Goal: Task Accomplishment & Management: Complete application form

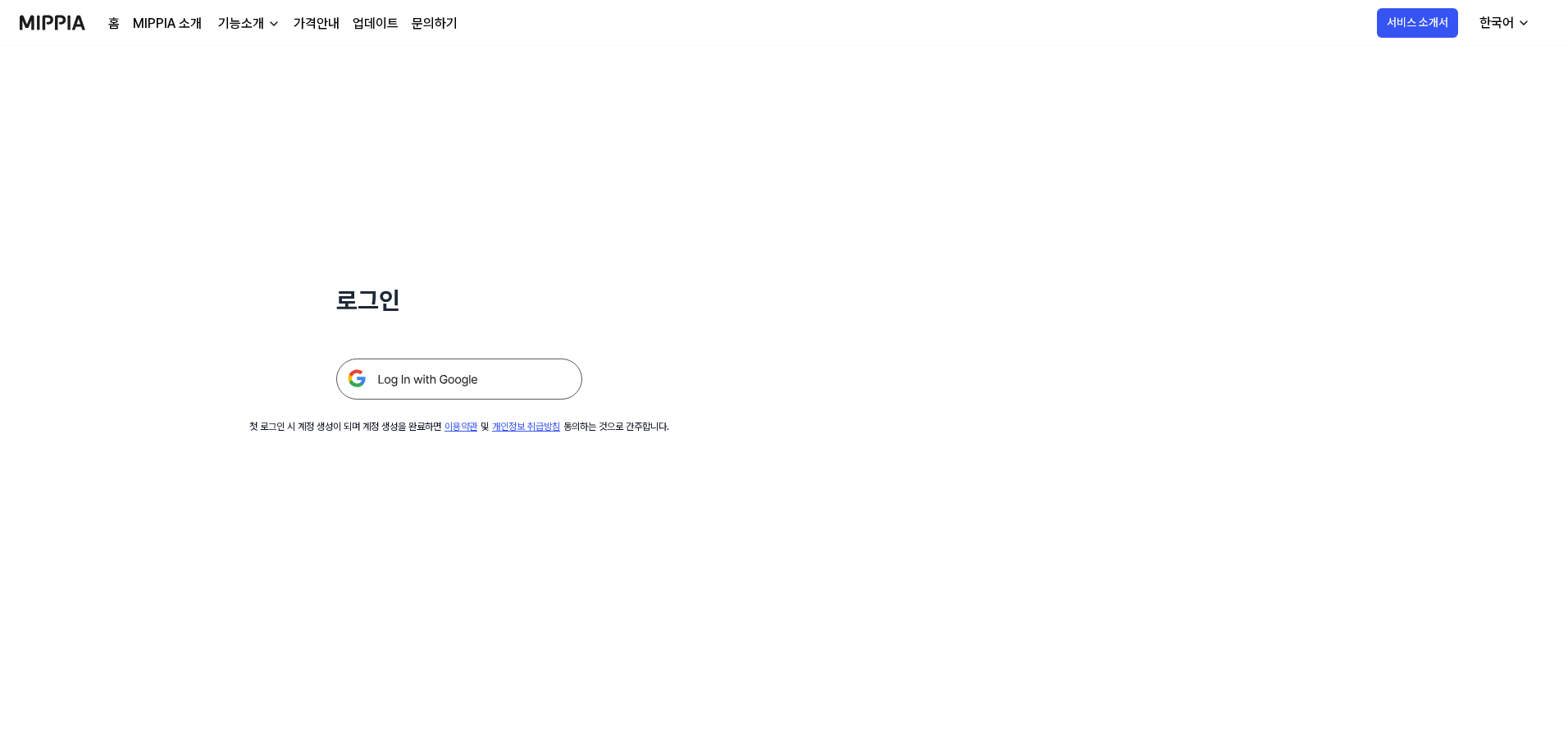
click at [441, 327] on img at bounding box center [459, 379] width 246 height 41
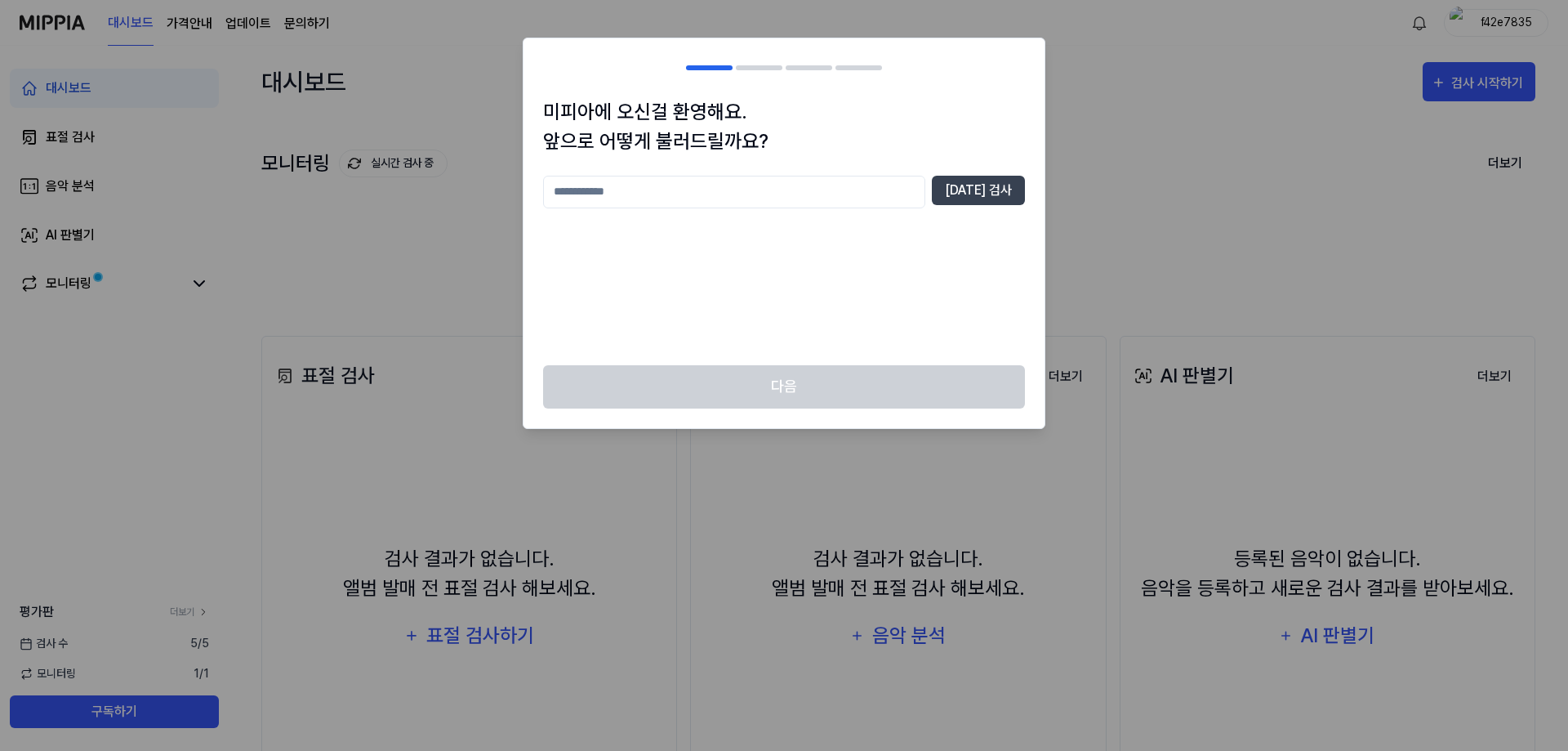
click at [617, 182] on input "text" at bounding box center [734, 192] width 382 height 33
type input "*******"
click at [970, 193] on button "중복 검사" at bounding box center [978, 190] width 93 height 29
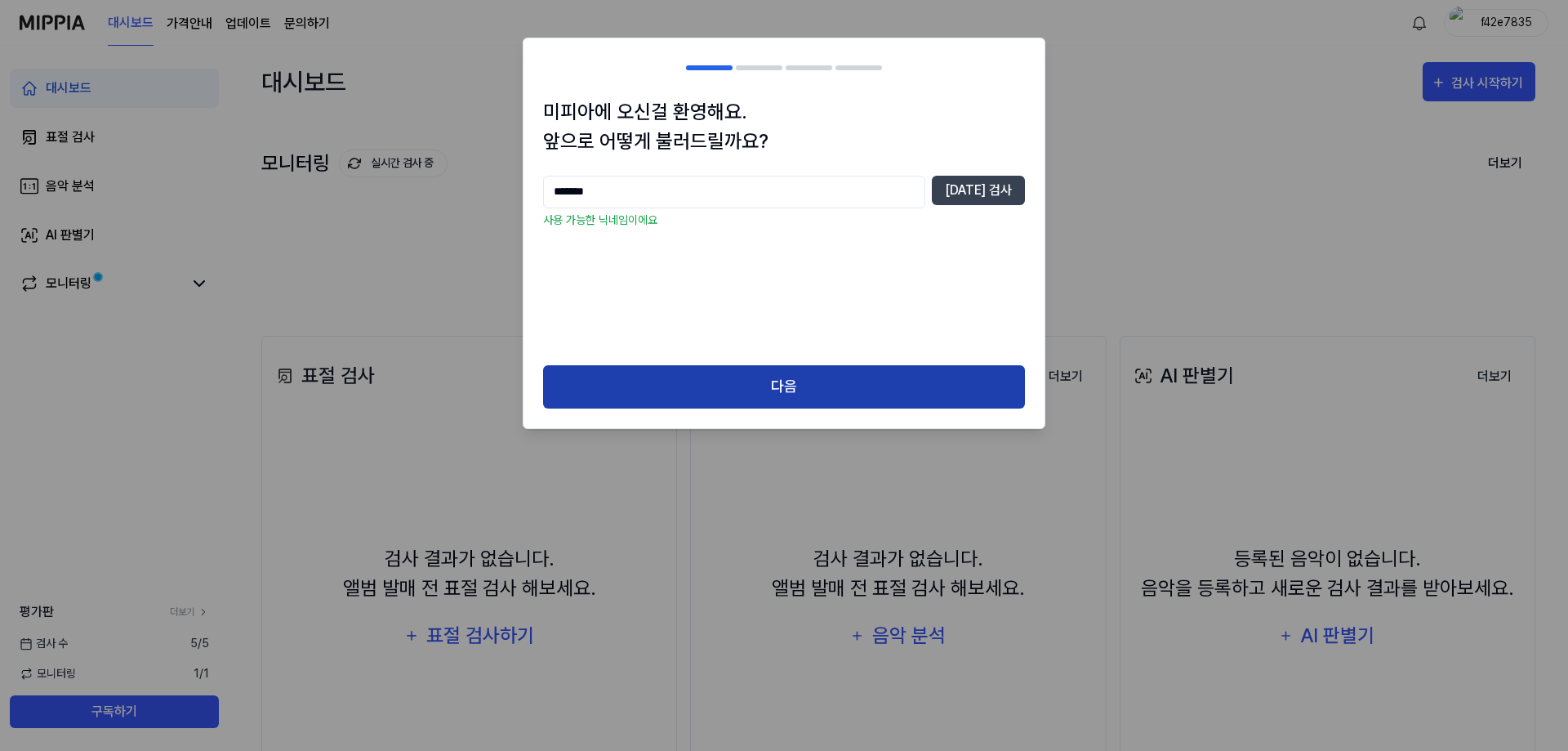
drag, startPoint x: 695, startPoint y: 363, endPoint x: 691, endPoint y: 376, distance: 13.6
click at [692, 376] on div "미피아에 오신걸 환영해요. 앞으로 어떻게 불러드릴까요? ******* 중복 검사 사용 가능한 닉네임이에요 다음" at bounding box center [784, 233] width 522 height 392
click at [690, 376] on button "다음" at bounding box center [784, 387] width 482 height 44
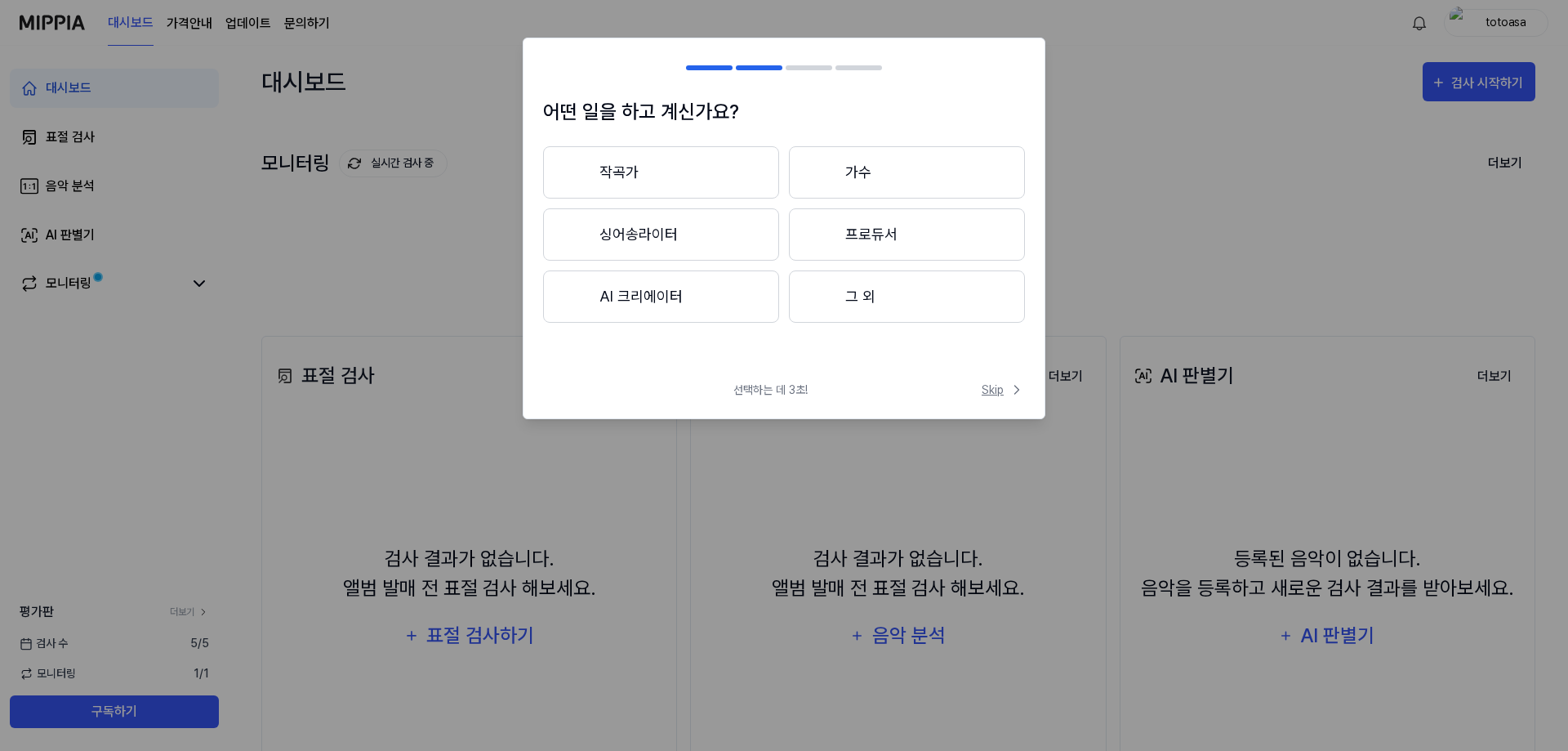
click at [991, 395] on span "Skip" at bounding box center [1003, 390] width 44 height 17
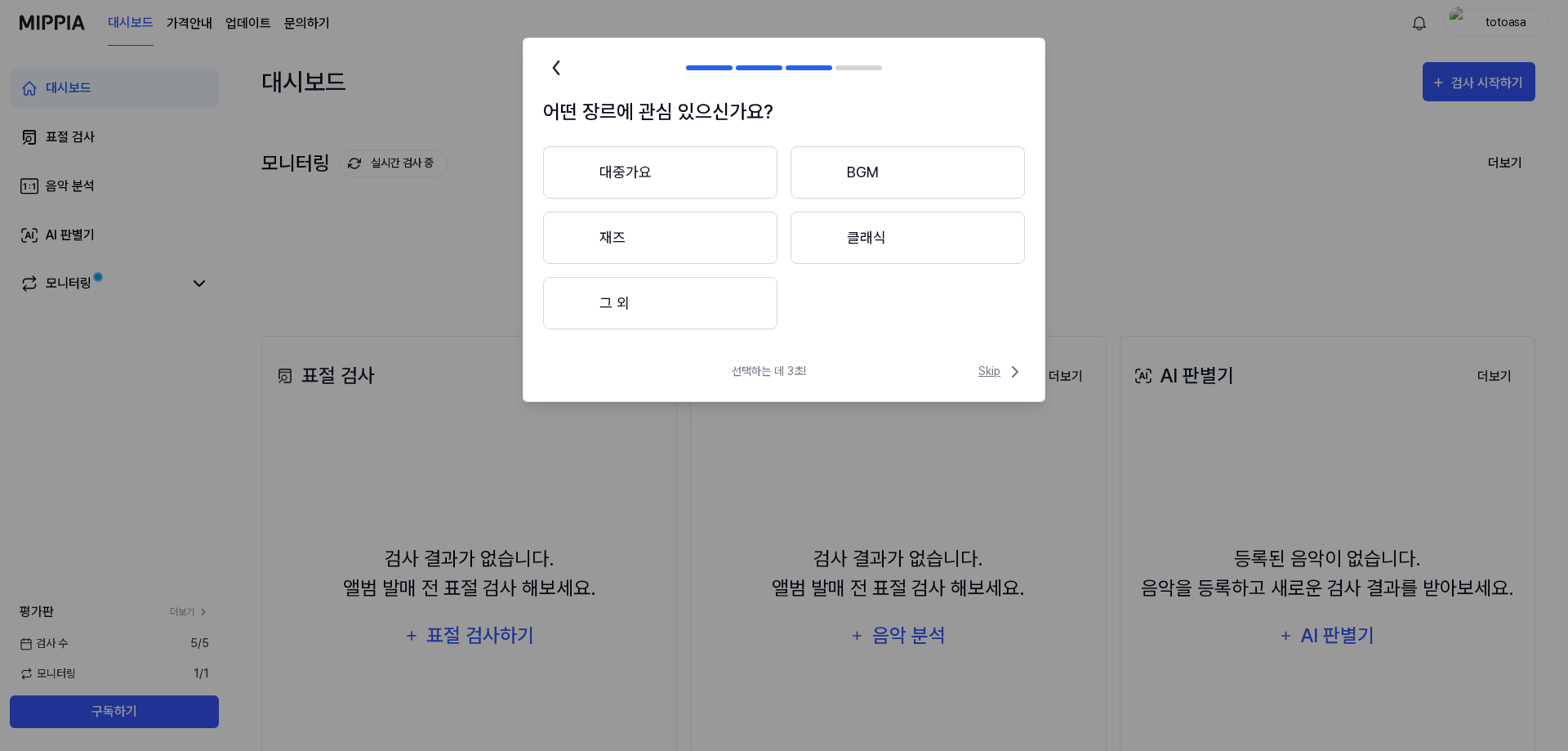
click at [1000, 371] on span "Skip" at bounding box center [1002, 372] width 46 height 20
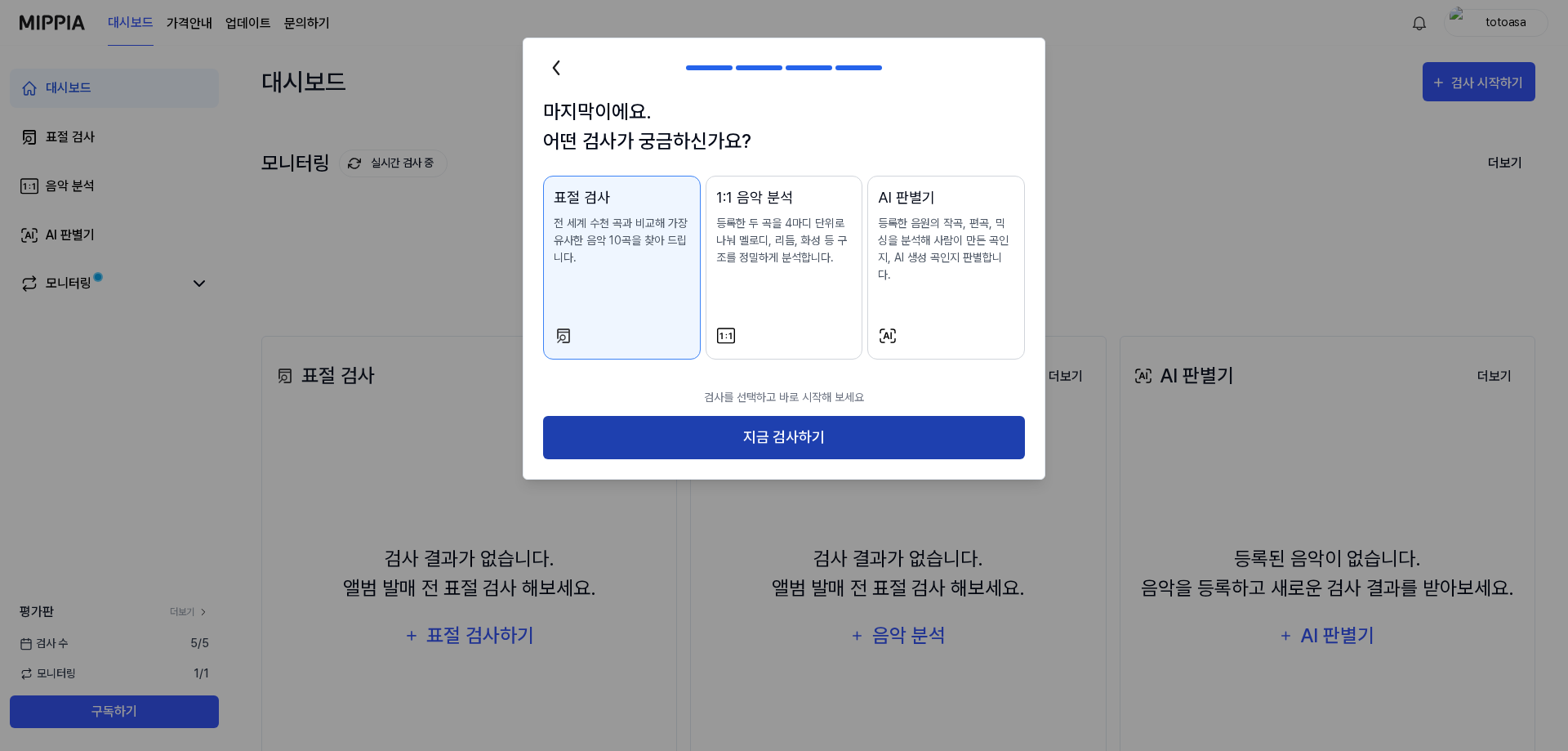
click at [907, 416] on button "지금 검사하기" at bounding box center [784, 437] width 482 height 44
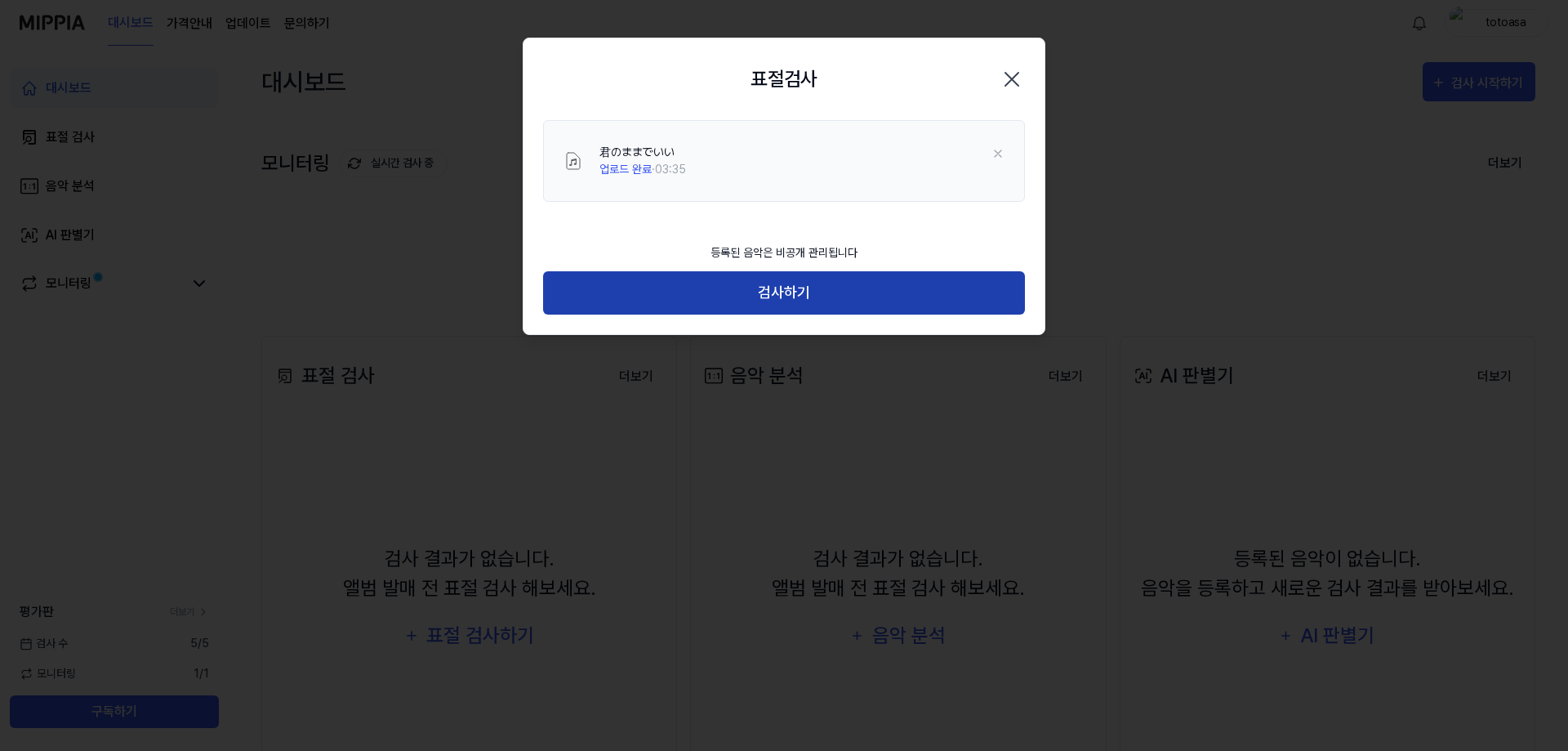
click at [725, 298] on button "검사하기" at bounding box center [784, 293] width 482 height 44
